Goal: Transaction & Acquisition: Book appointment/travel/reservation

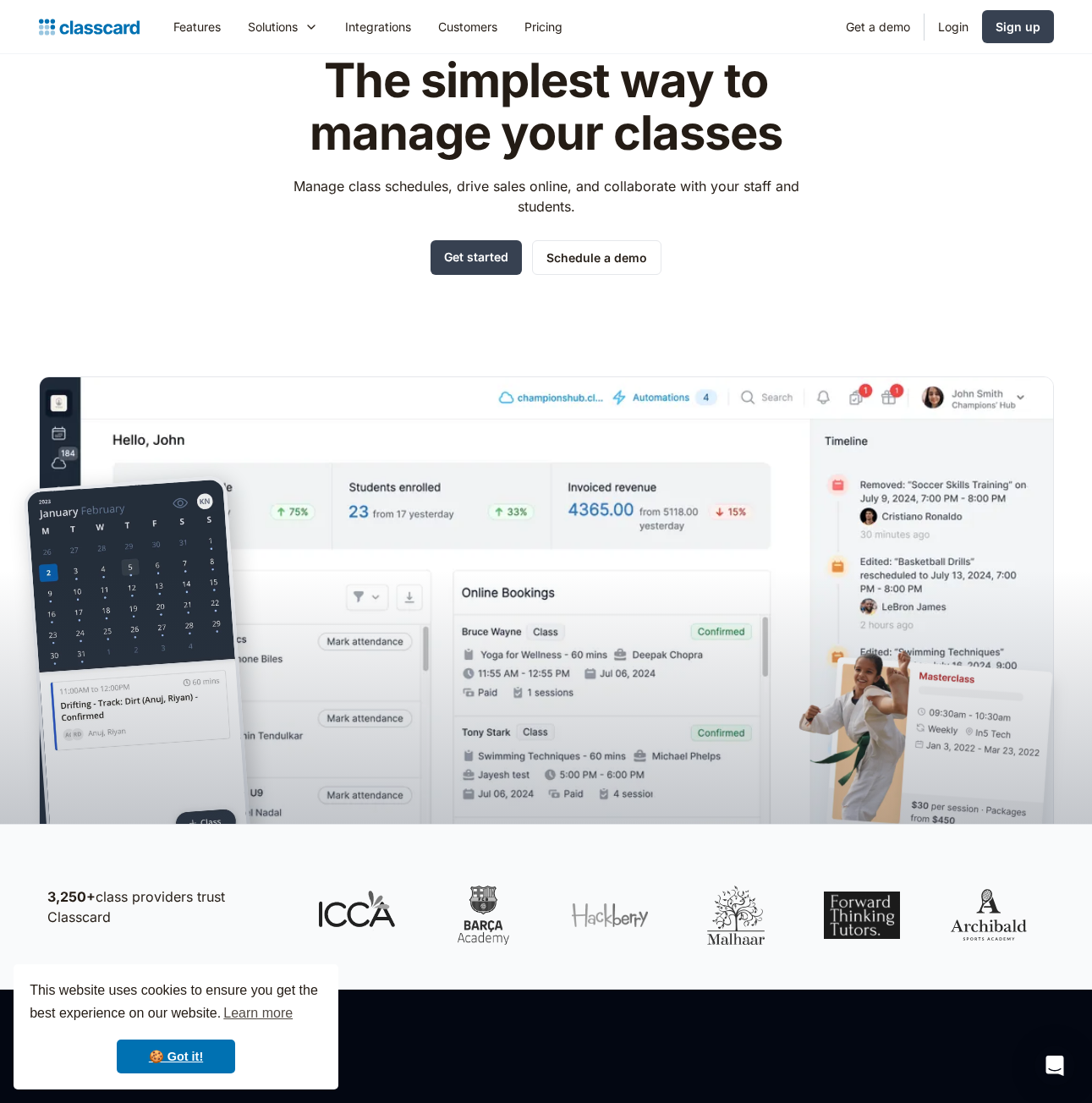
scroll to position [85, 0]
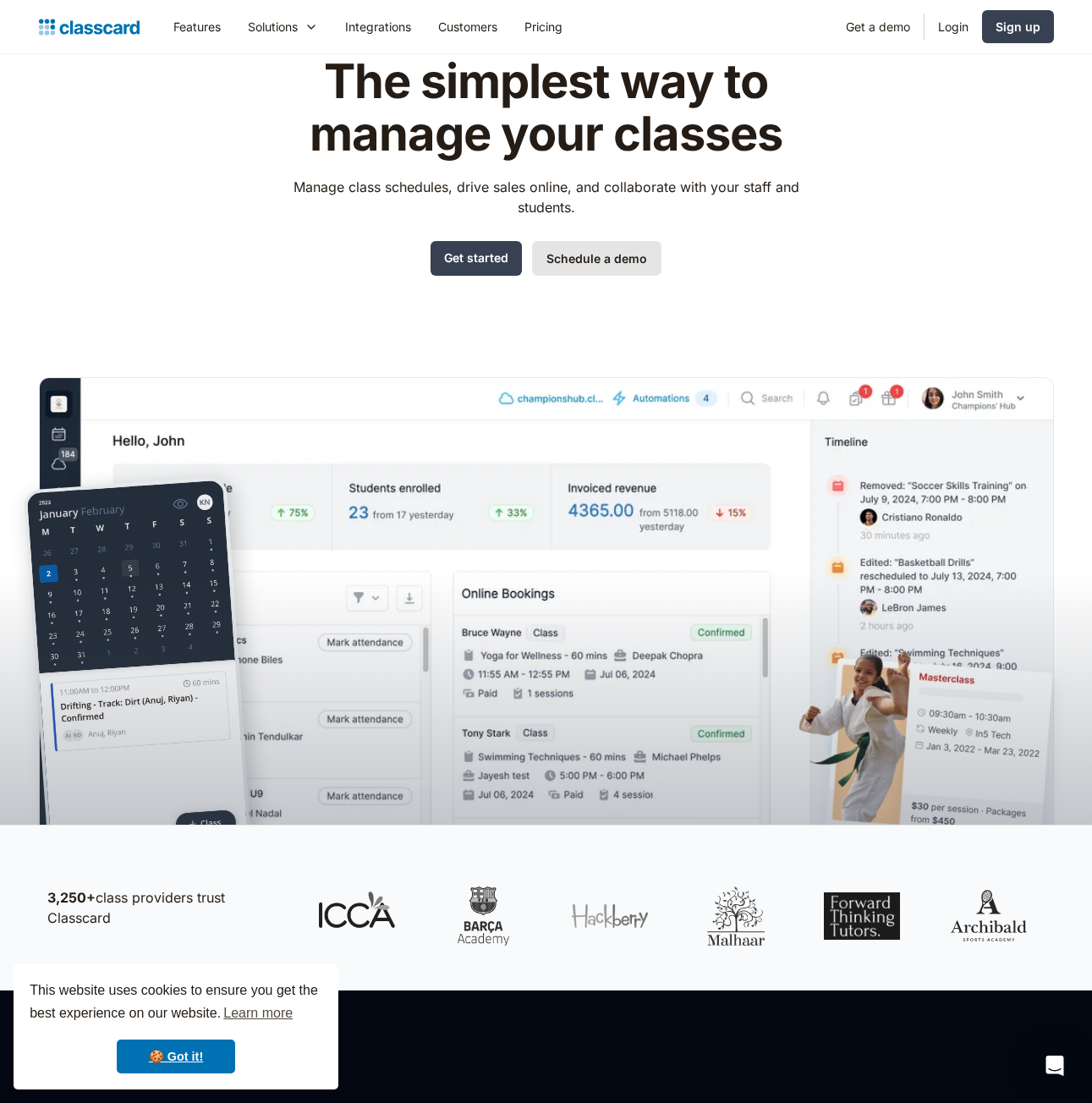
click at [586, 268] on link "Schedule a demo" at bounding box center [596, 259] width 129 height 35
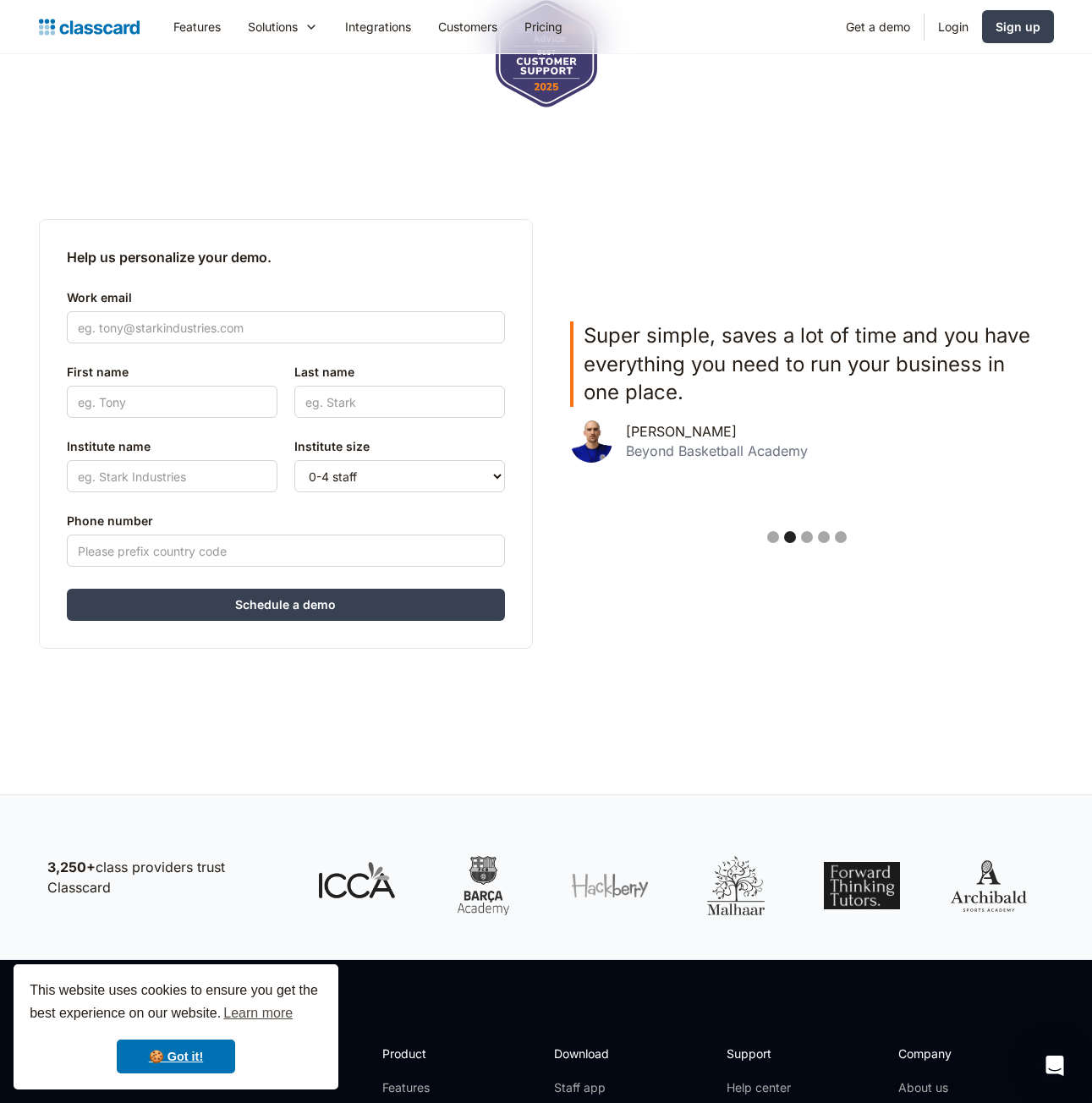
scroll to position [338, 0]
